Goal: Information Seeking & Learning: Compare options

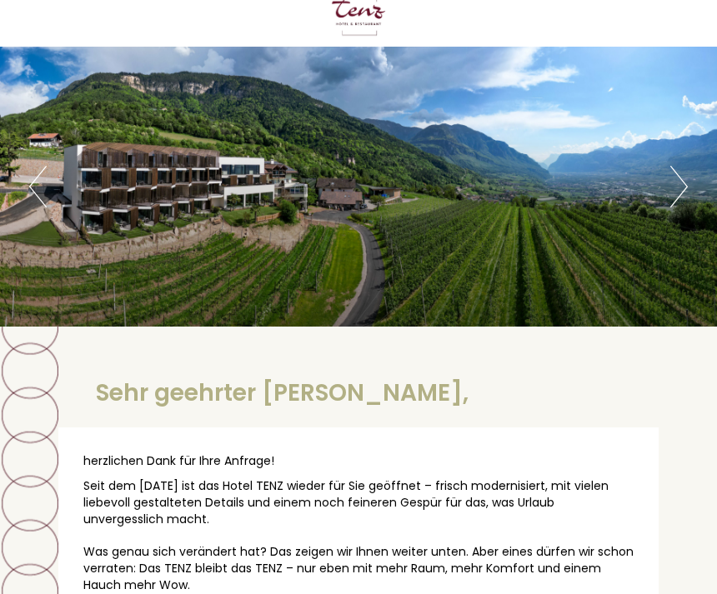
scroll to position [23, 0]
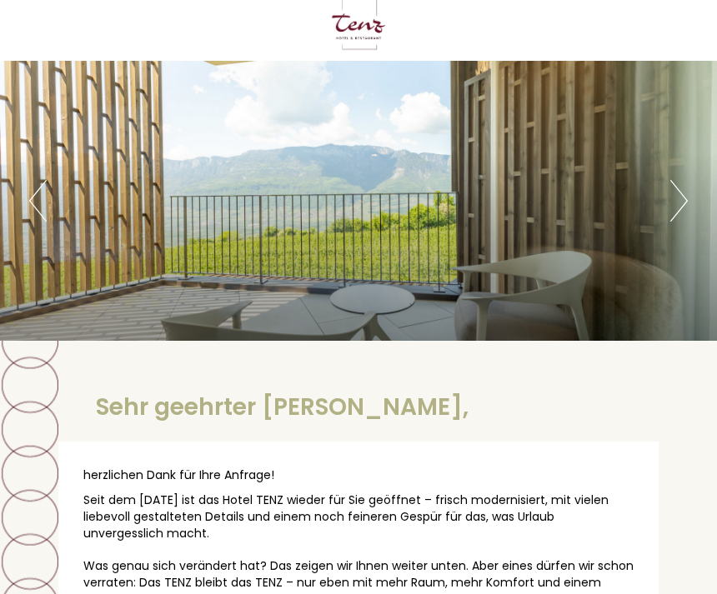
click at [675, 213] on button "Next" at bounding box center [679, 201] width 18 height 42
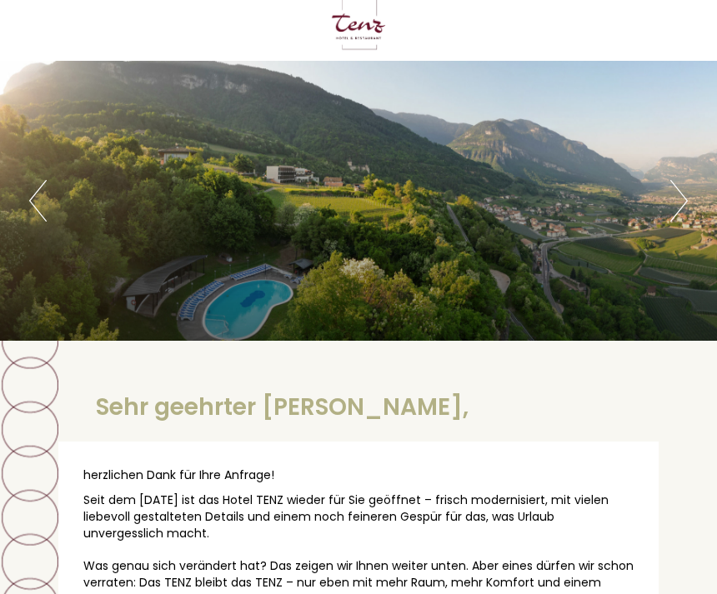
click at [678, 212] on button "Next" at bounding box center [679, 201] width 18 height 42
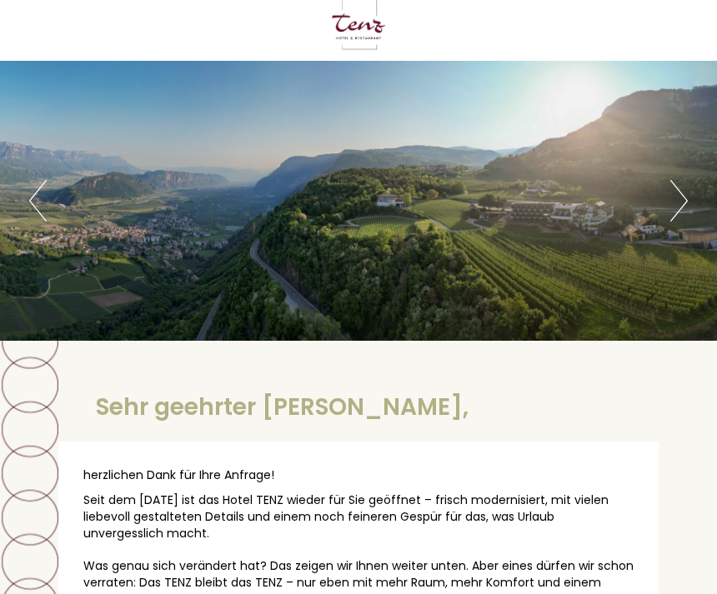
click at [682, 202] on button "Next" at bounding box center [679, 201] width 18 height 42
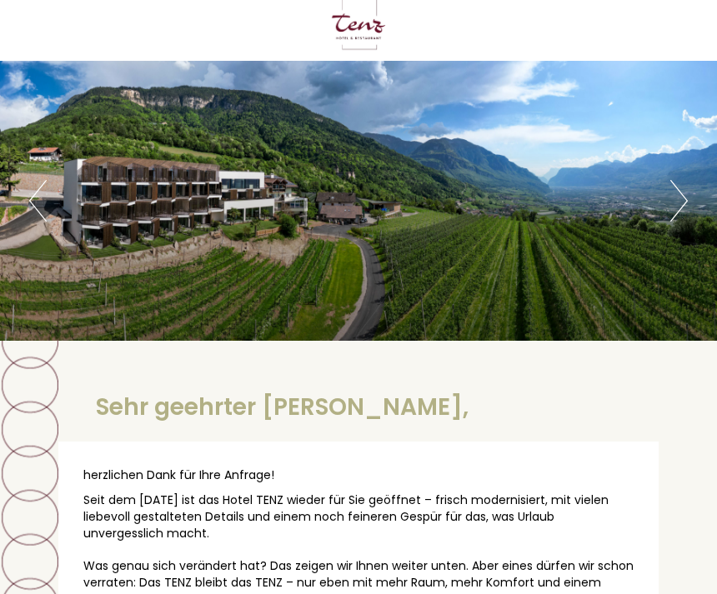
click at [684, 203] on button "Next" at bounding box center [679, 201] width 18 height 42
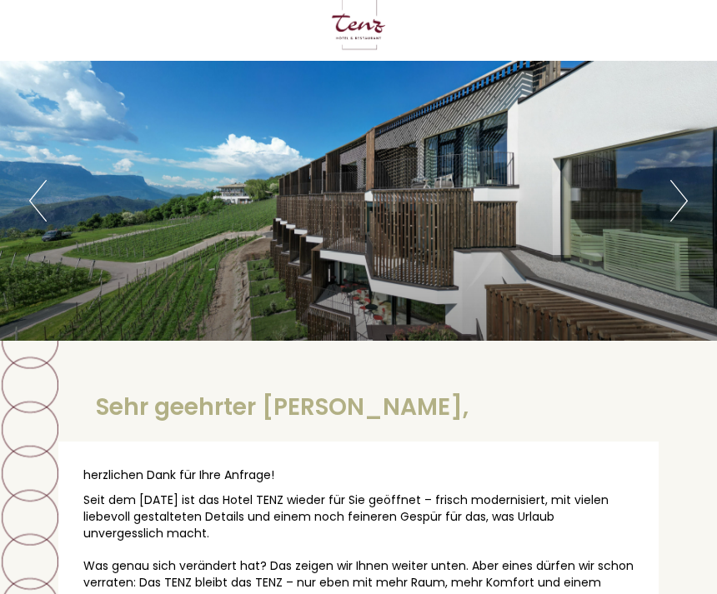
click at [687, 205] on button "Next" at bounding box center [679, 201] width 18 height 42
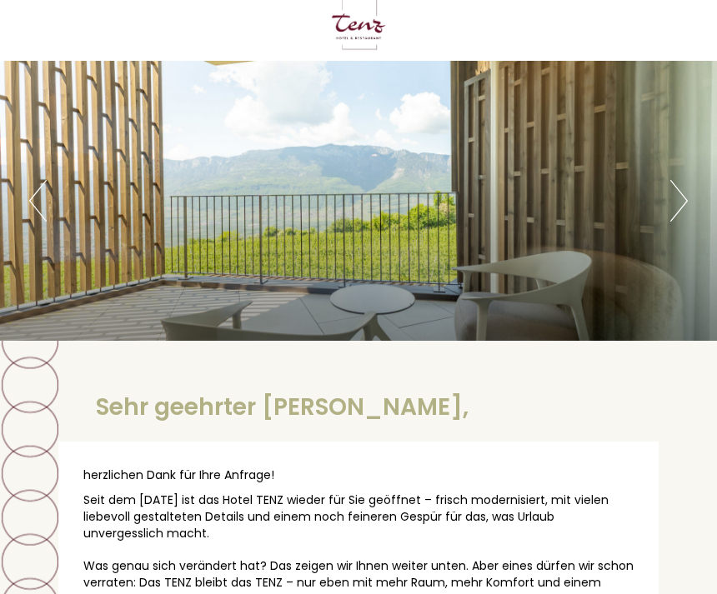
click at [680, 207] on button "Next" at bounding box center [679, 201] width 18 height 42
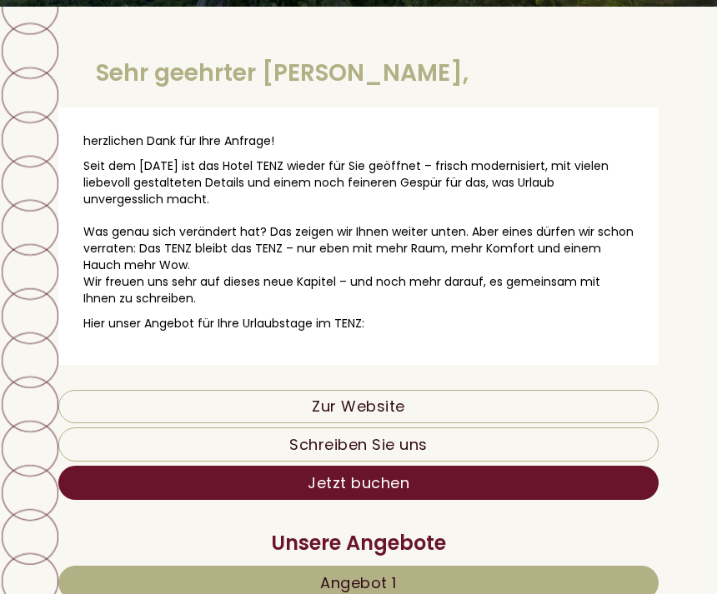
scroll to position [357, 0]
click at [528, 390] on link "Zur Website" at bounding box center [358, 406] width 600 height 33
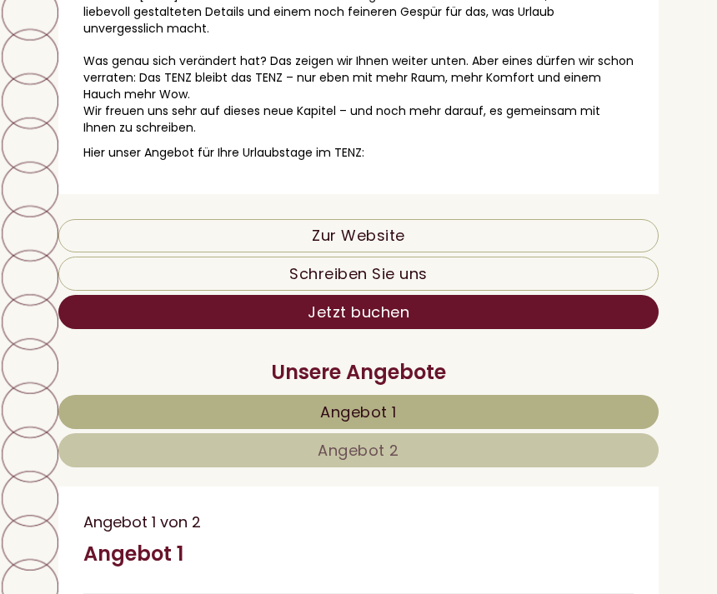
click at [447, 401] on link "Angebot 1" at bounding box center [358, 412] width 600 height 34
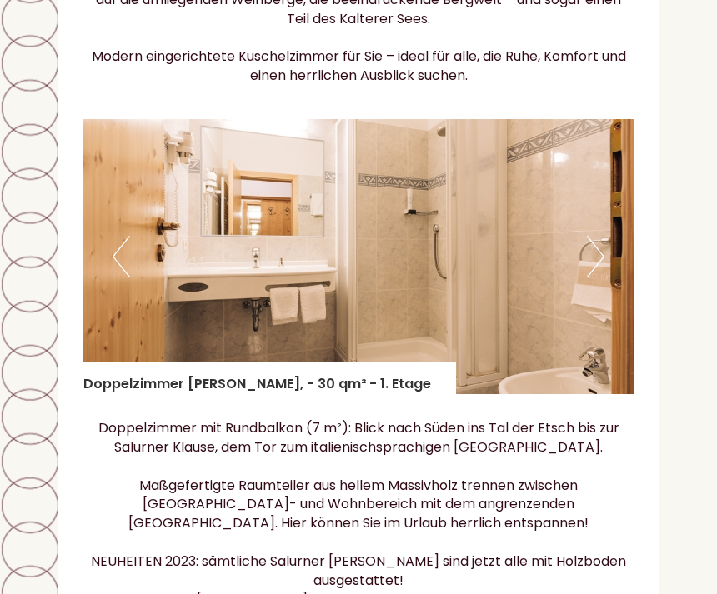
scroll to position [2112, 0]
click at [603, 236] on button "Next" at bounding box center [596, 257] width 18 height 42
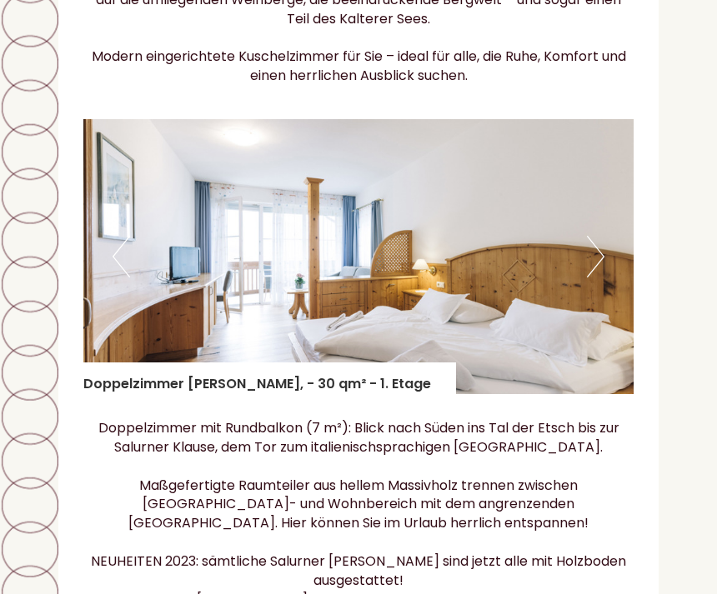
click at [618, 203] on img at bounding box center [358, 256] width 550 height 275
click at [586, 212] on img at bounding box center [358, 256] width 550 height 275
click at [605, 193] on img at bounding box center [358, 256] width 550 height 275
click at [606, 209] on img at bounding box center [358, 256] width 550 height 275
click at [127, 236] on button "Previous" at bounding box center [122, 257] width 18 height 42
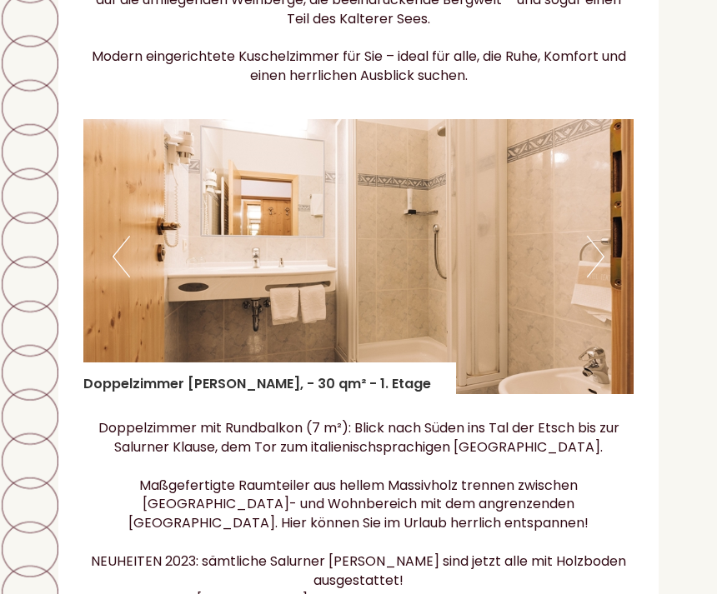
click at [593, 236] on button "Next" at bounding box center [596, 257] width 18 height 42
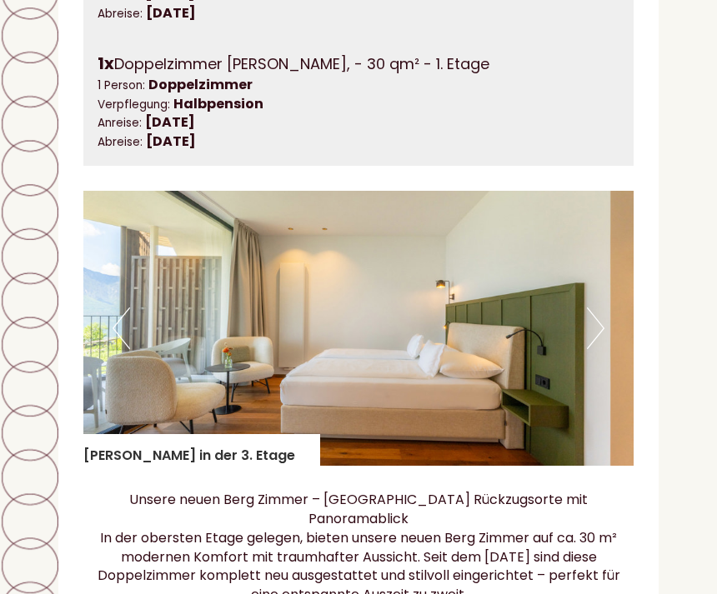
scroll to position [1210, 0]
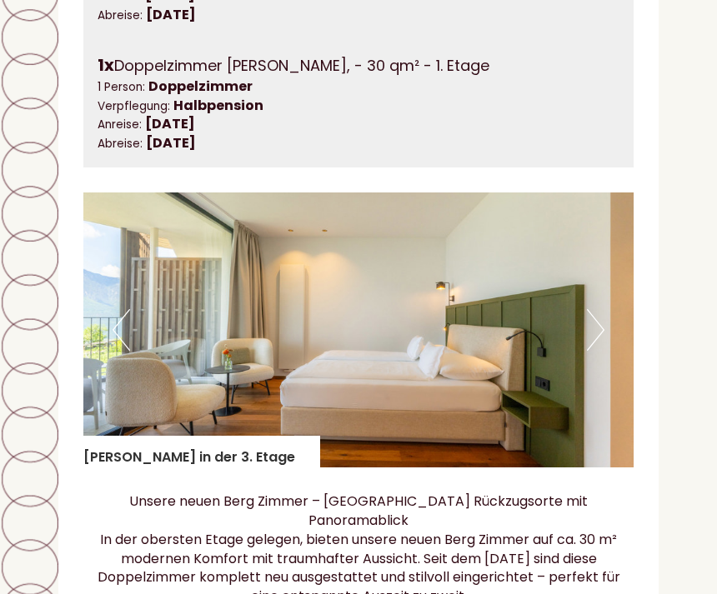
click at [601, 309] on button "Next" at bounding box center [596, 330] width 18 height 42
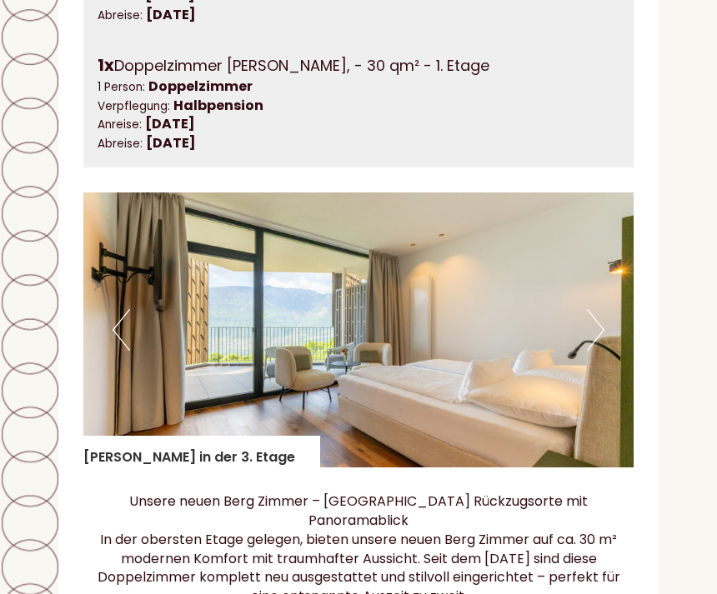
click at [608, 315] on img at bounding box center [358, 330] width 550 height 275
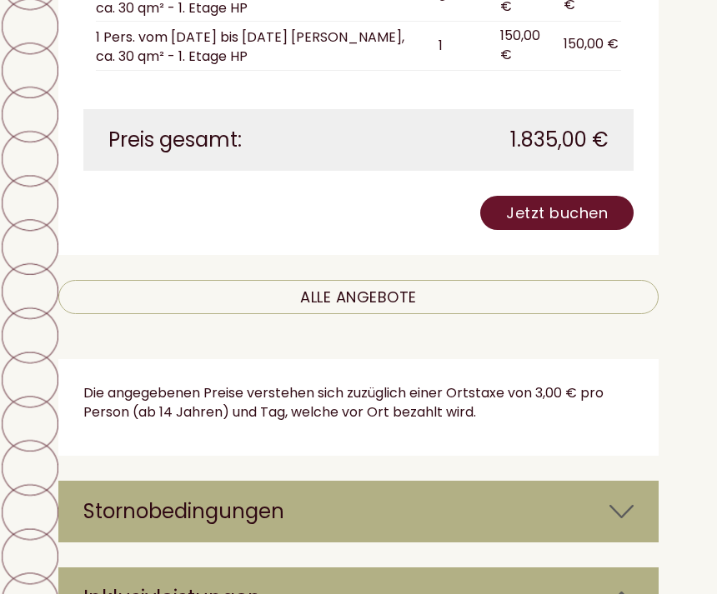
scroll to position [2945, 0]
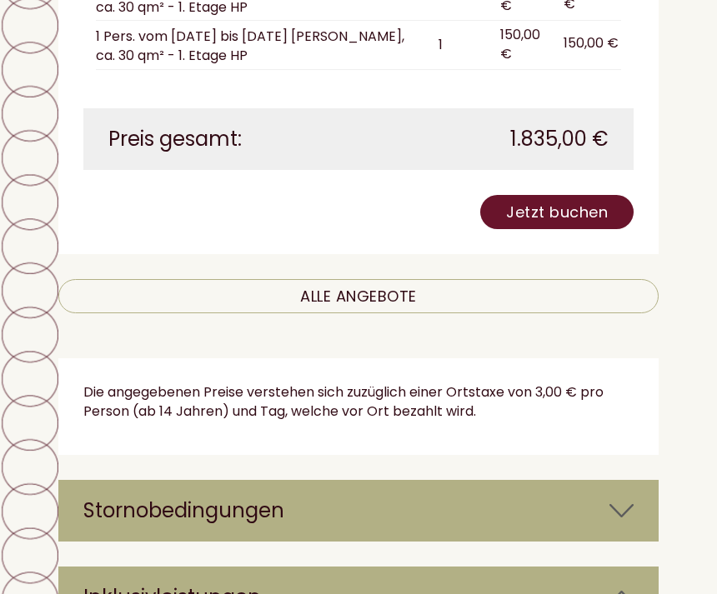
click at [520, 480] on div "Stornobedingungen" at bounding box center [358, 511] width 600 height 62
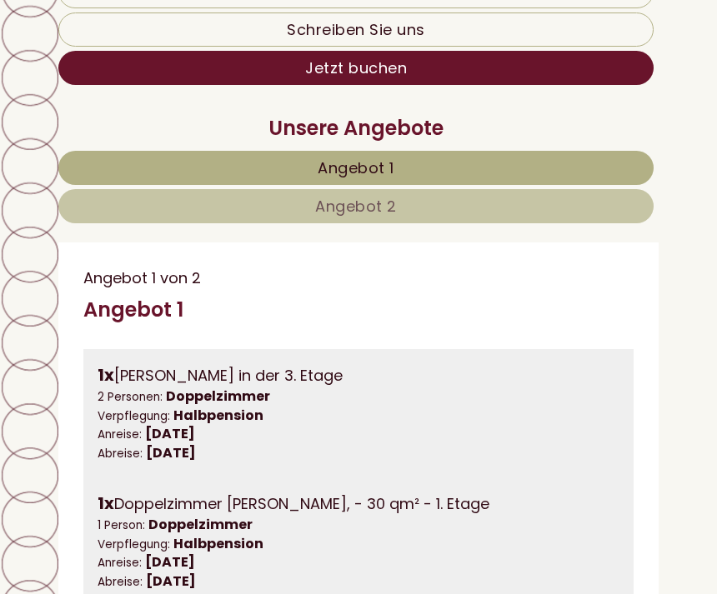
scroll to position [772, 0]
click at [368, 204] on span "Angebot 2" at bounding box center [356, 206] width 82 height 21
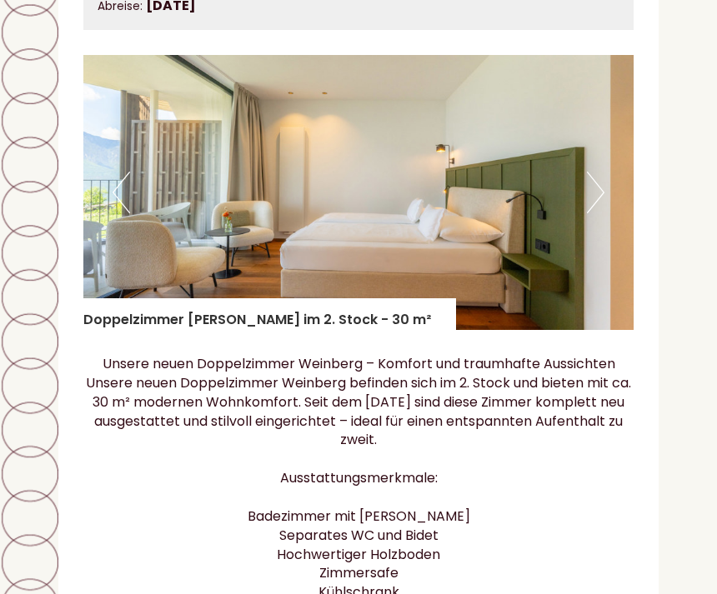
scroll to position [1348, 0]
click at [598, 183] on button "Next" at bounding box center [596, 193] width 18 height 42
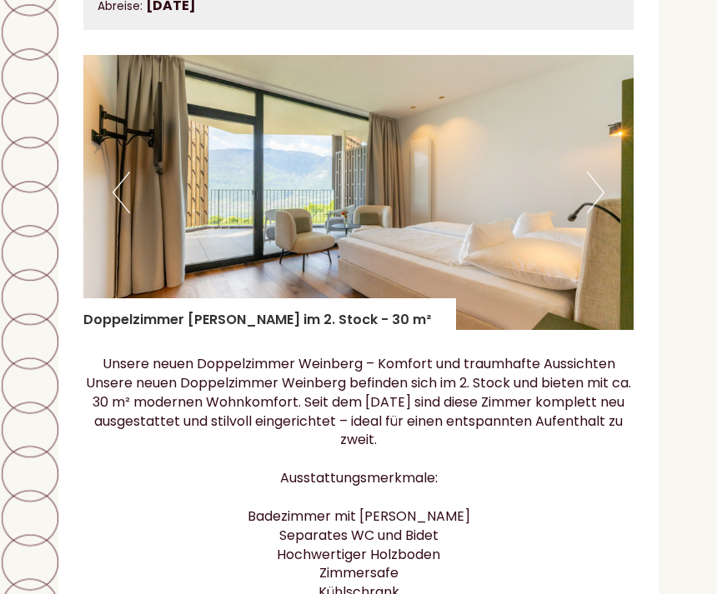
click at [613, 175] on img at bounding box center [358, 192] width 550 height 275
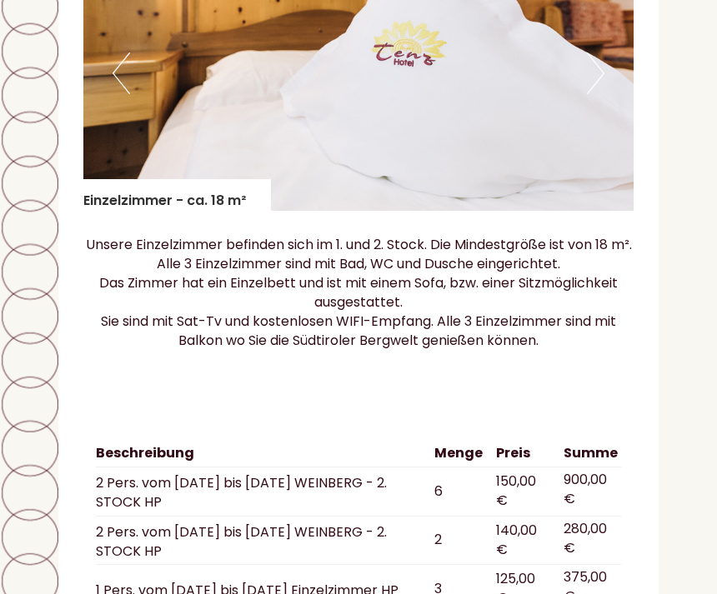
scroll to position [2257, 0]
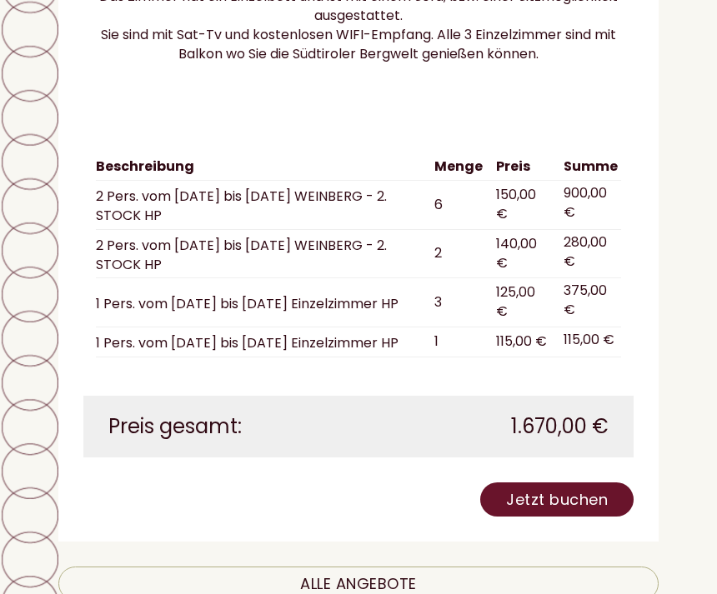
scroll to position [2543, 0]
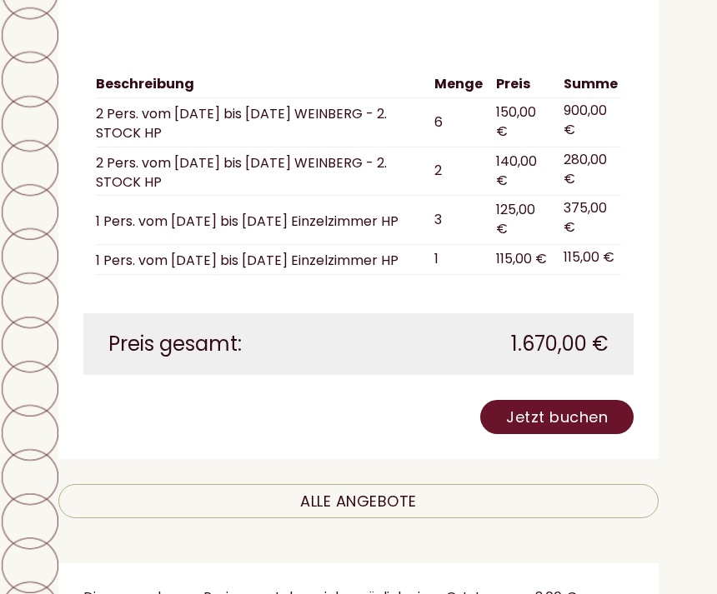
click at [470, 484] on link "ALLE ANGEBOTE" at bounding box center [358, 501] width 600 height 34
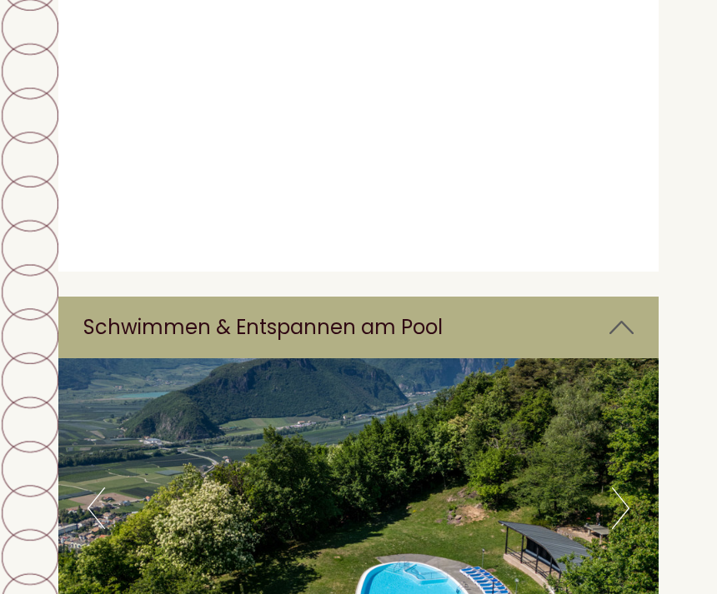
scroll to position [12397, 0]
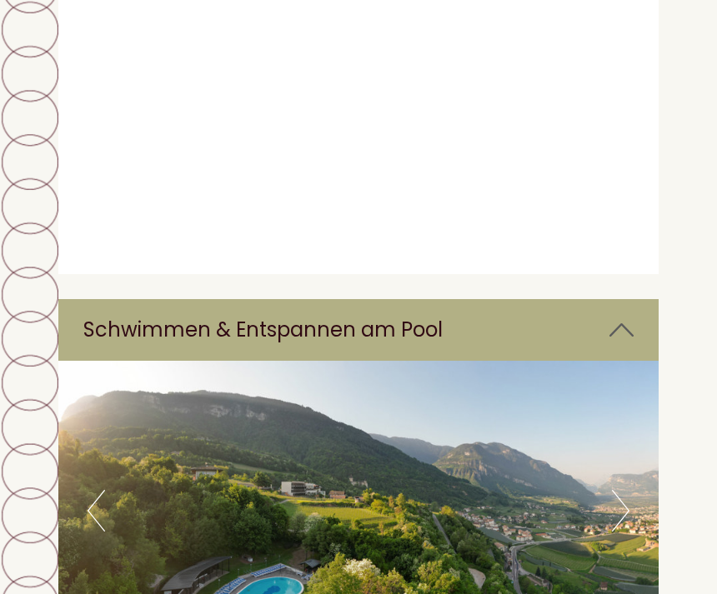
click at [617, 490] on button "Next" at bounding box center [621, 511] width 18 height 42
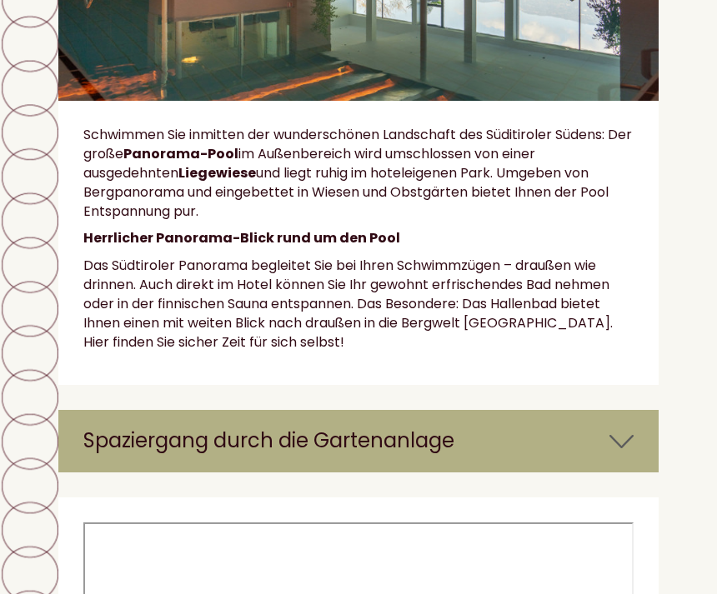
scroll to position [12956, 0]
